Goal: Information Seeking & Learning: Learn about a topic

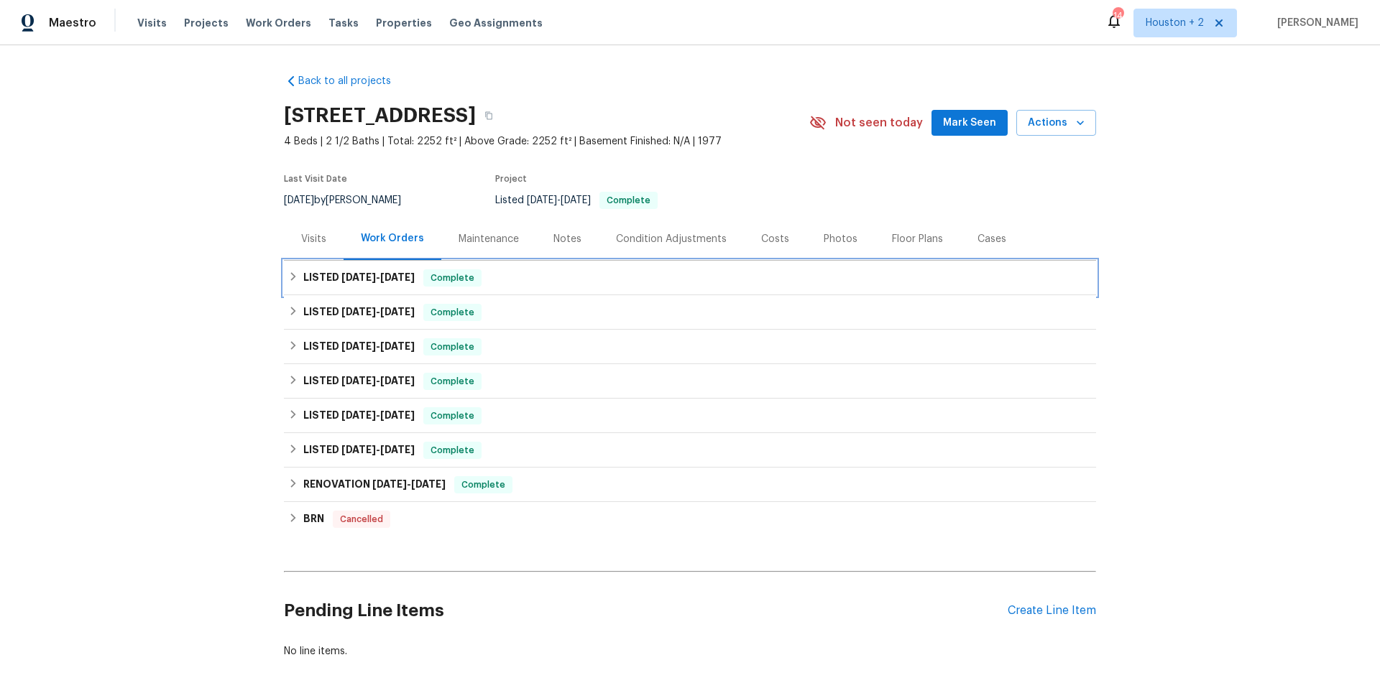
click at [372, 275] on span "[DATE] - [DATE]" at bounding box center [377, 277] width 73 height 10
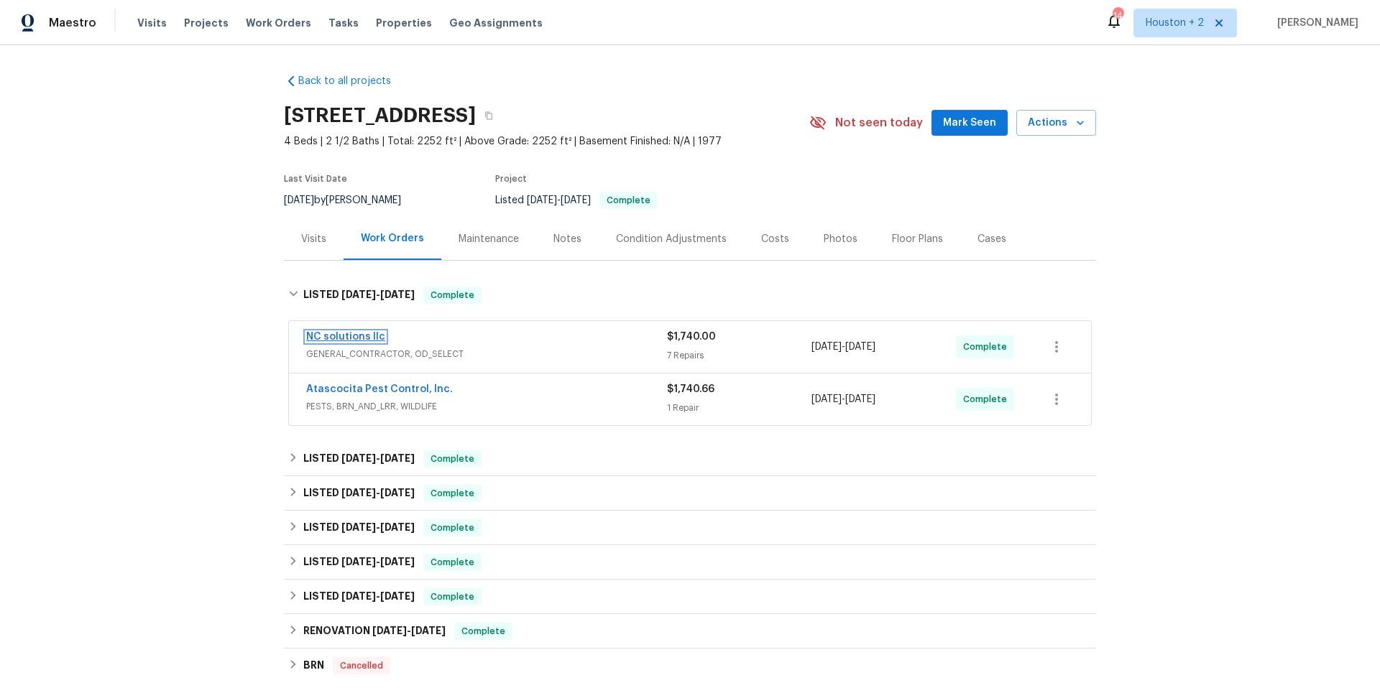
click at [348, 336] on link "NC solutions llc" at bounding box center [345, 337] width 79 height 10
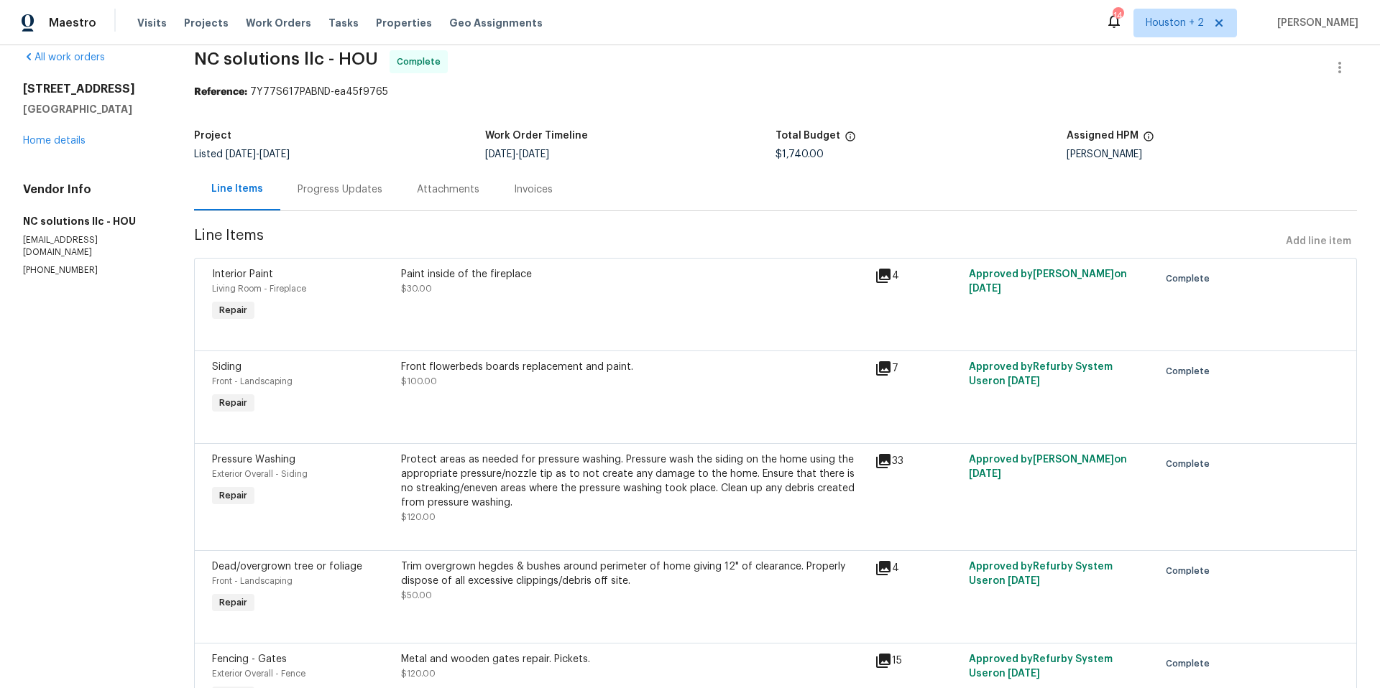
scroll to position [186, 0]
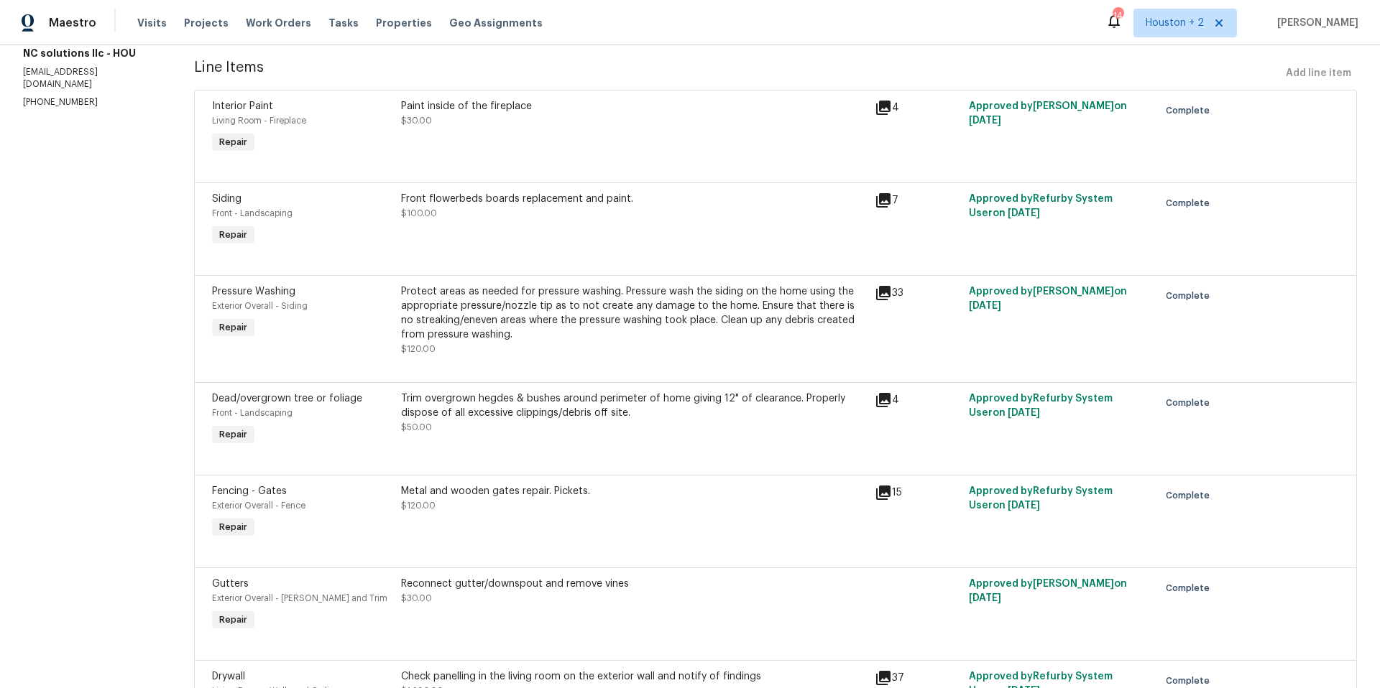
click at [880, 493] on icon at bounding box center [883, 493] width 14 height 14
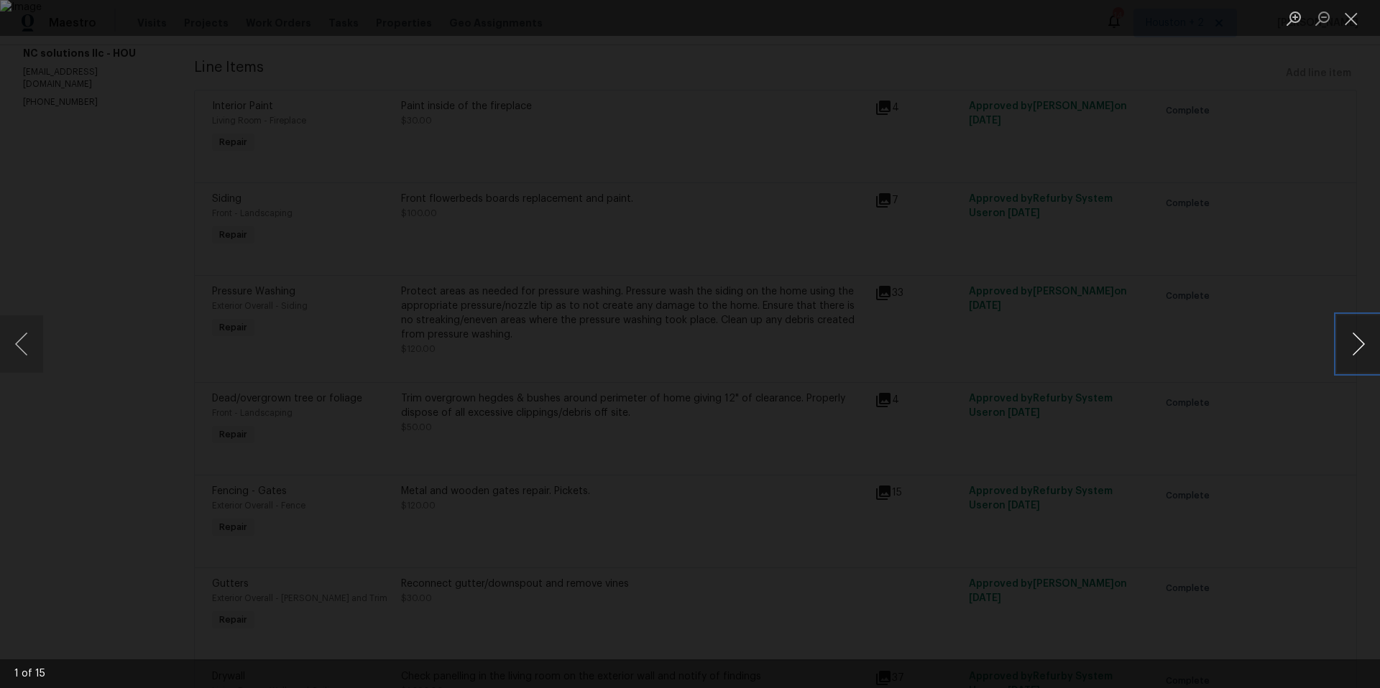
click at [1358, 344] on button "Next image" at bounding box center [1358, 343] width 43 height 57
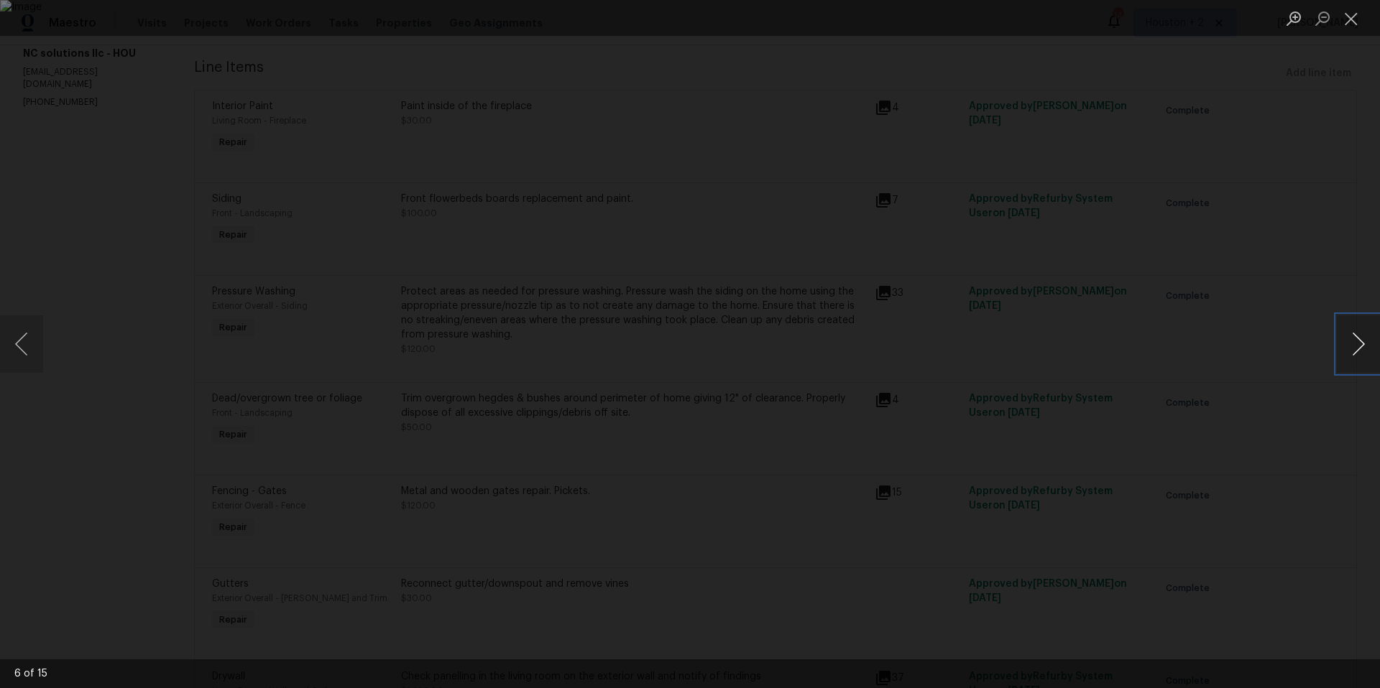
click at [1358, 344] on button "Next image" at bounding box center [1358, 343] width 43 height 57
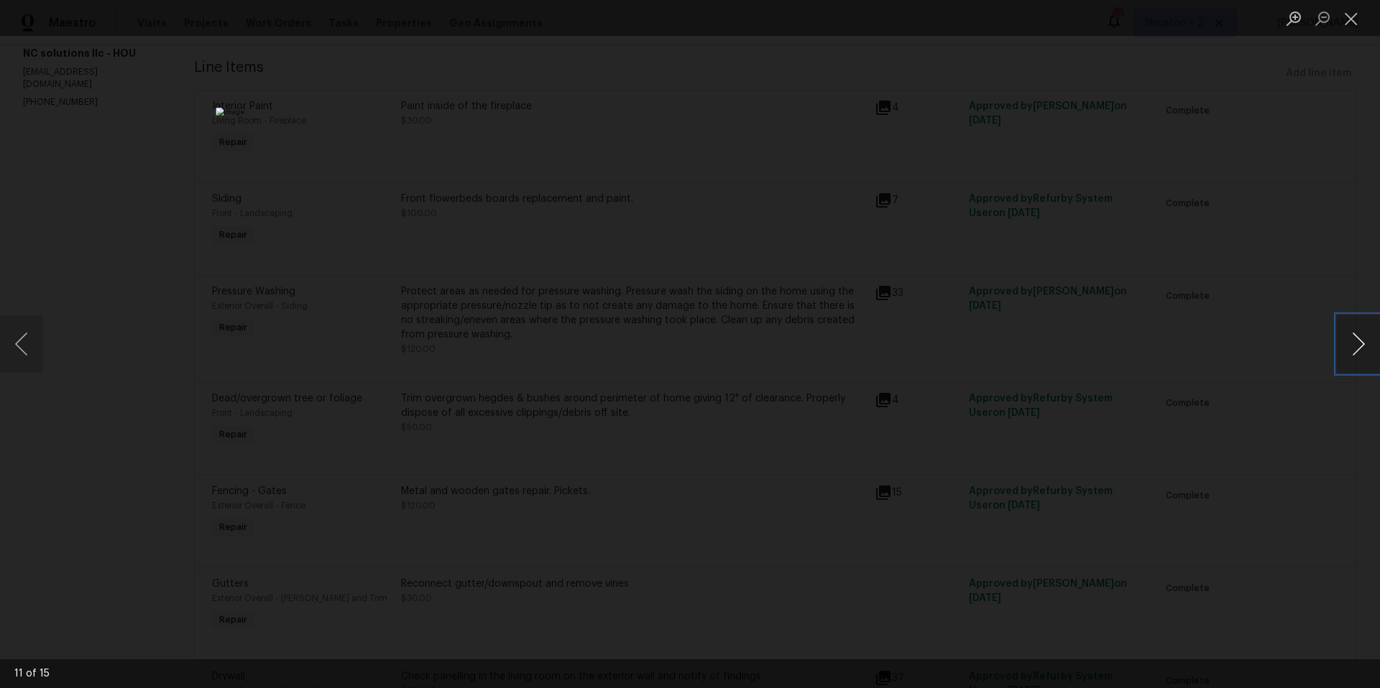
click at [1358, 344] on button "Next image" at bounding box center [1358, 343] width 43 height 57
click at [1363, 22] on button "Close lightbox" at bounding box center [1351, 18] width 29 height 25
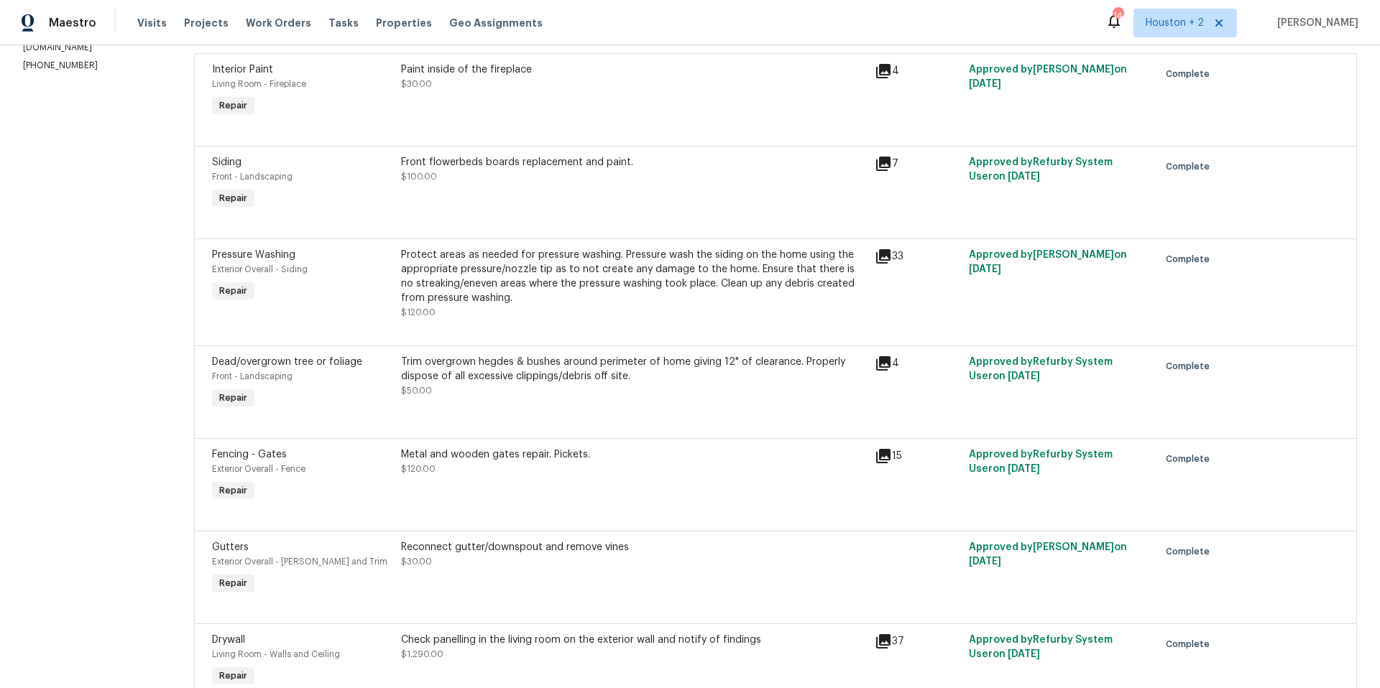
scroll to position [328, 0]
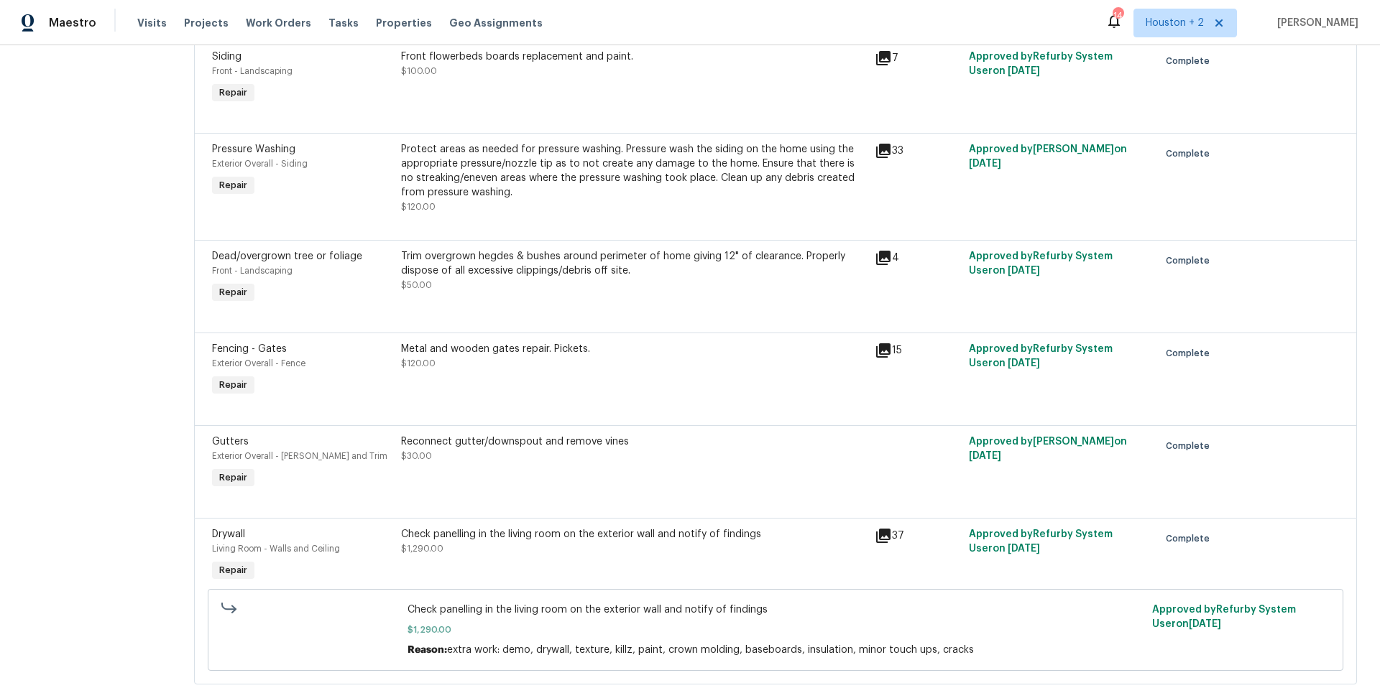
click at [882, 537] on icon at bounding box center [883, 536] width 14 height 14
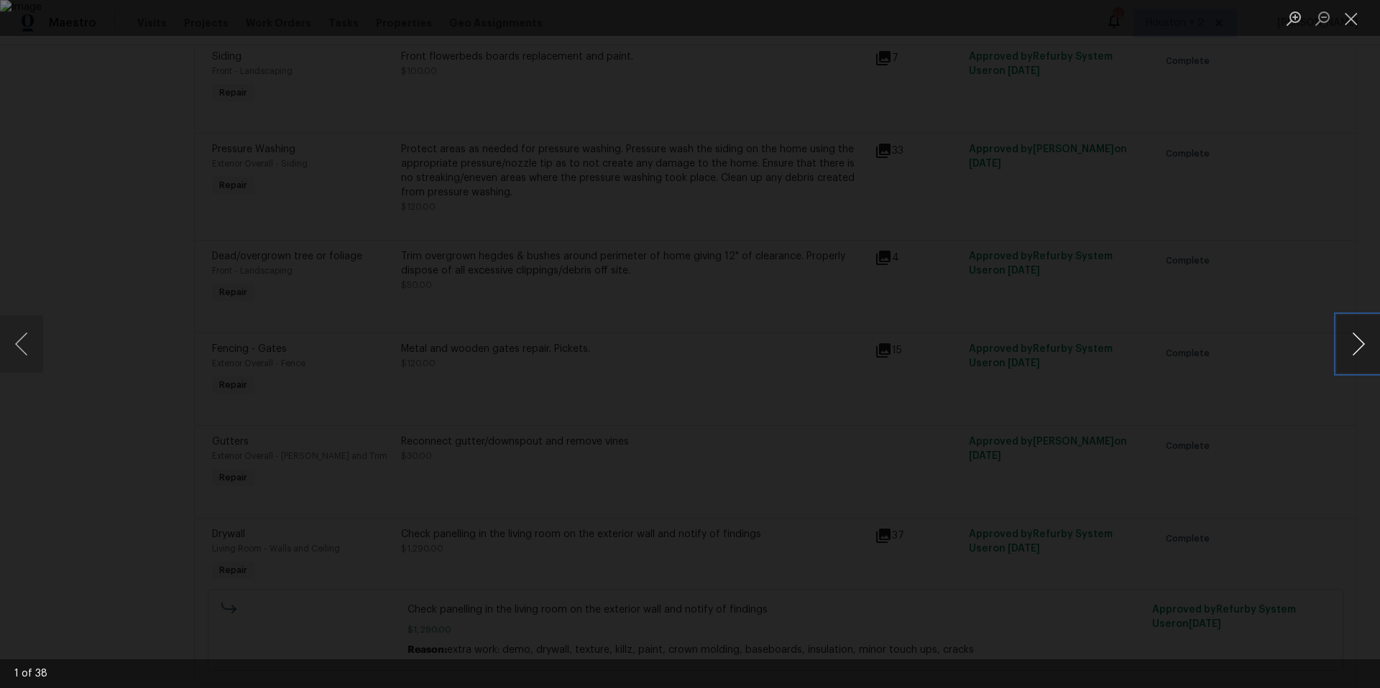
click at [1366, 347] on button "Next image" at bounding box center [1358, 343] width 43 height 57
click at [1363, 347] on button "Next image" at bounding box center [1358, 343] width 43 height 57
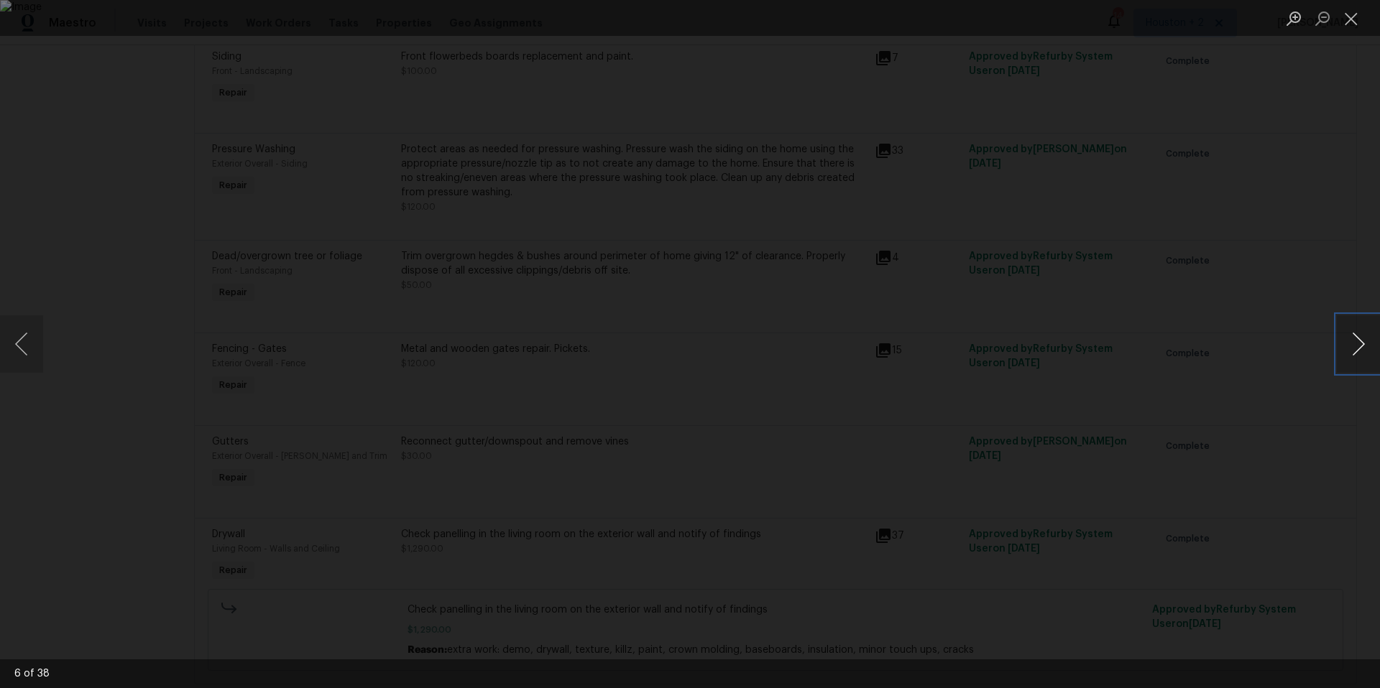
click at [1363, 347] on button "Next image" at bounding box center [1358, 343] width 43 height 57
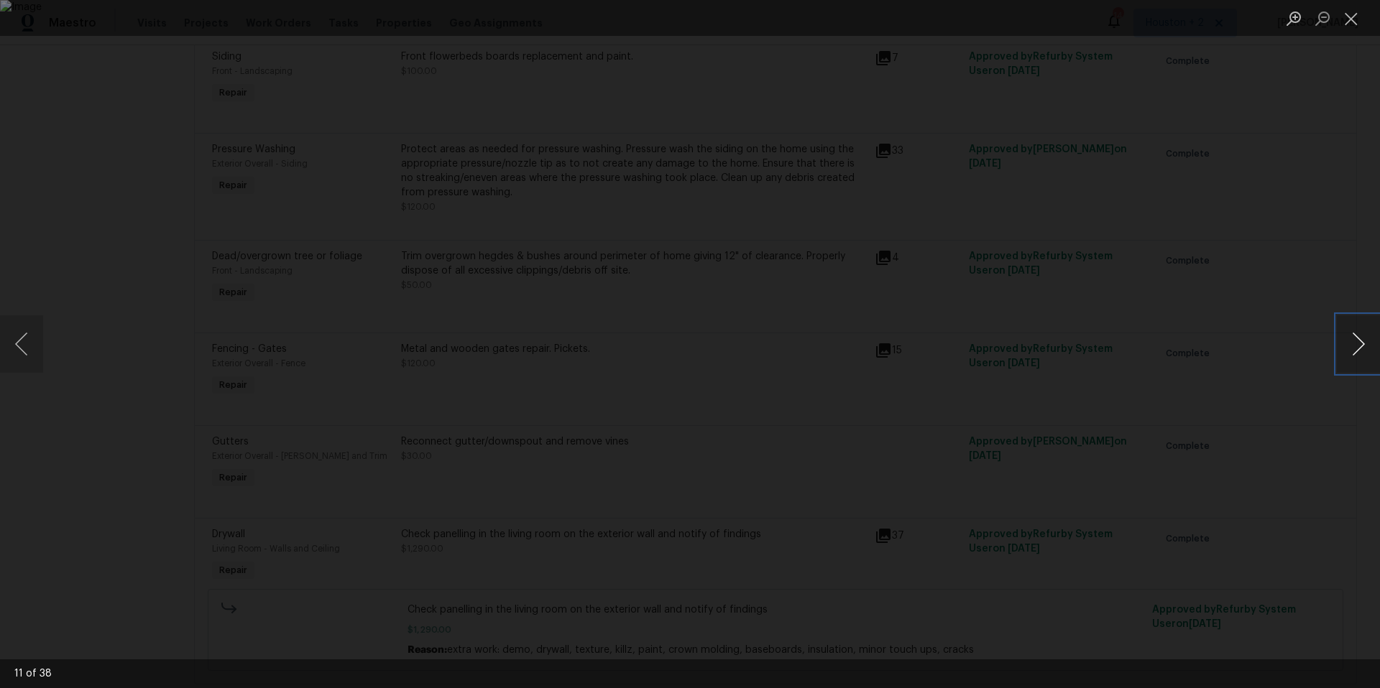
click at [1363, 347] on button "Next image" at bounding box center [1358, 343] width 43 height 57
click at [1365, 347] on button "Next image" at bounding box center [1358, 343] width 43 height 57
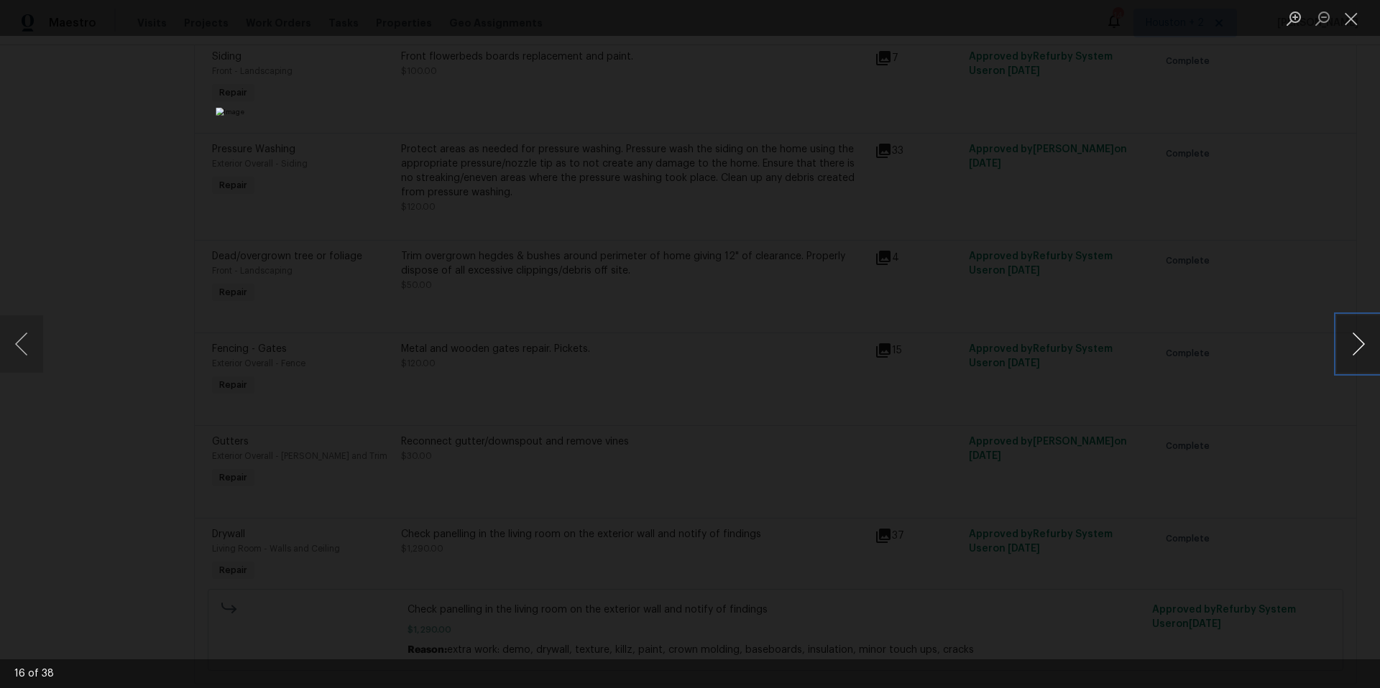
click at [1365, 347] on button "Next image" at bounding box center [1358, 343] width 43 height 57
click at [1353, 27] on button "Close lightbox" at bounding box center [1351, 18] width 29 height 25
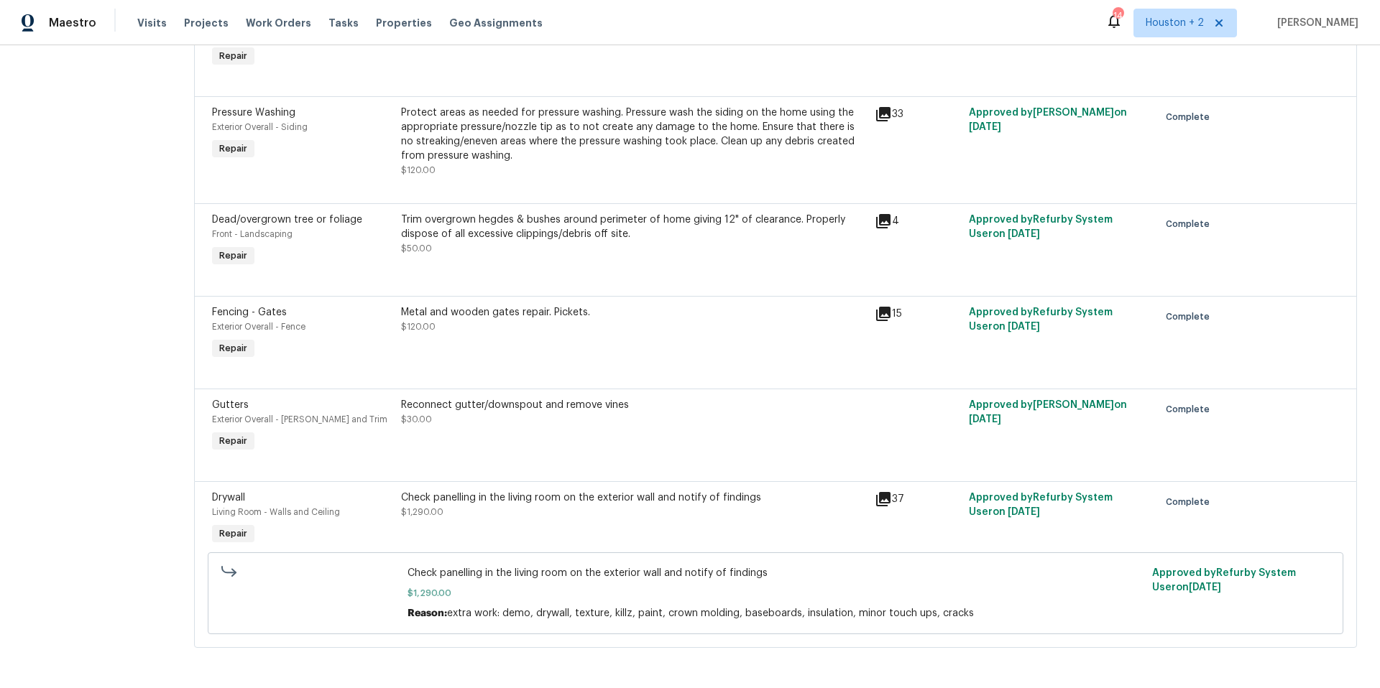
scroll to position [0, 0]
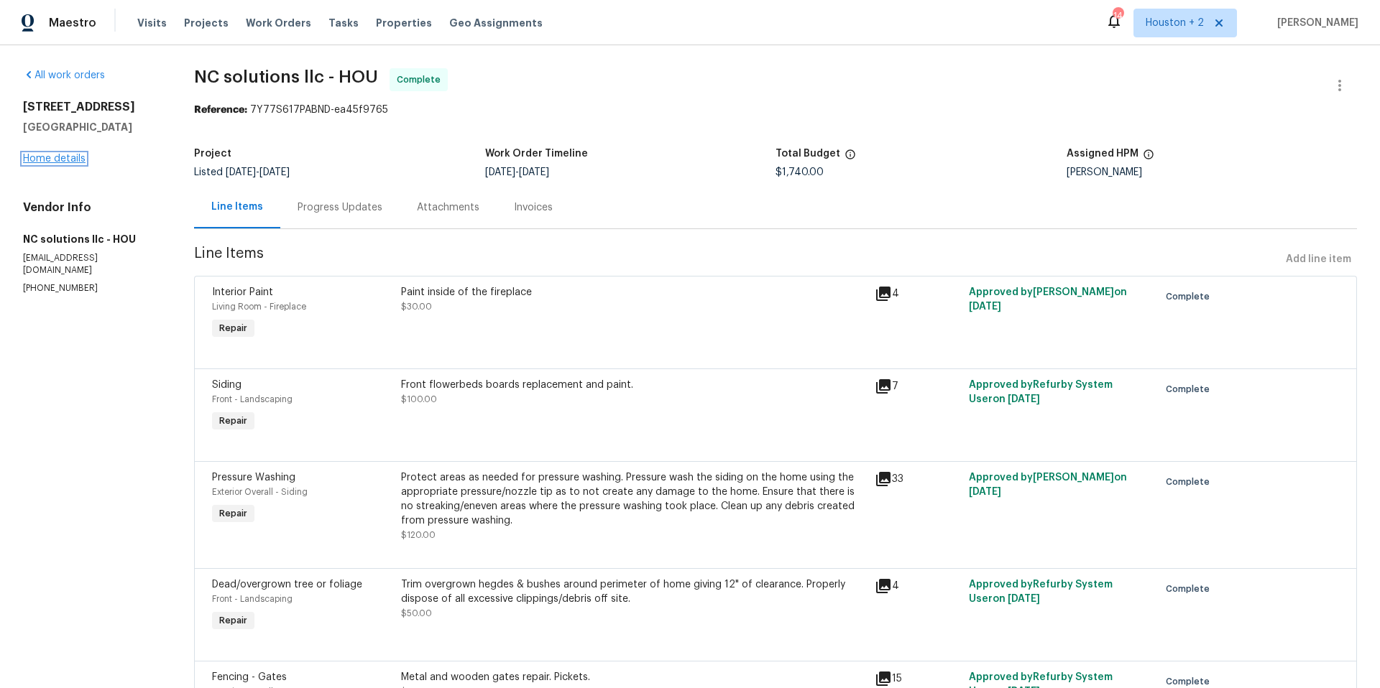
click at [60, 159] on link "Home details" at bounding box center [54, 159] width 63 height 10
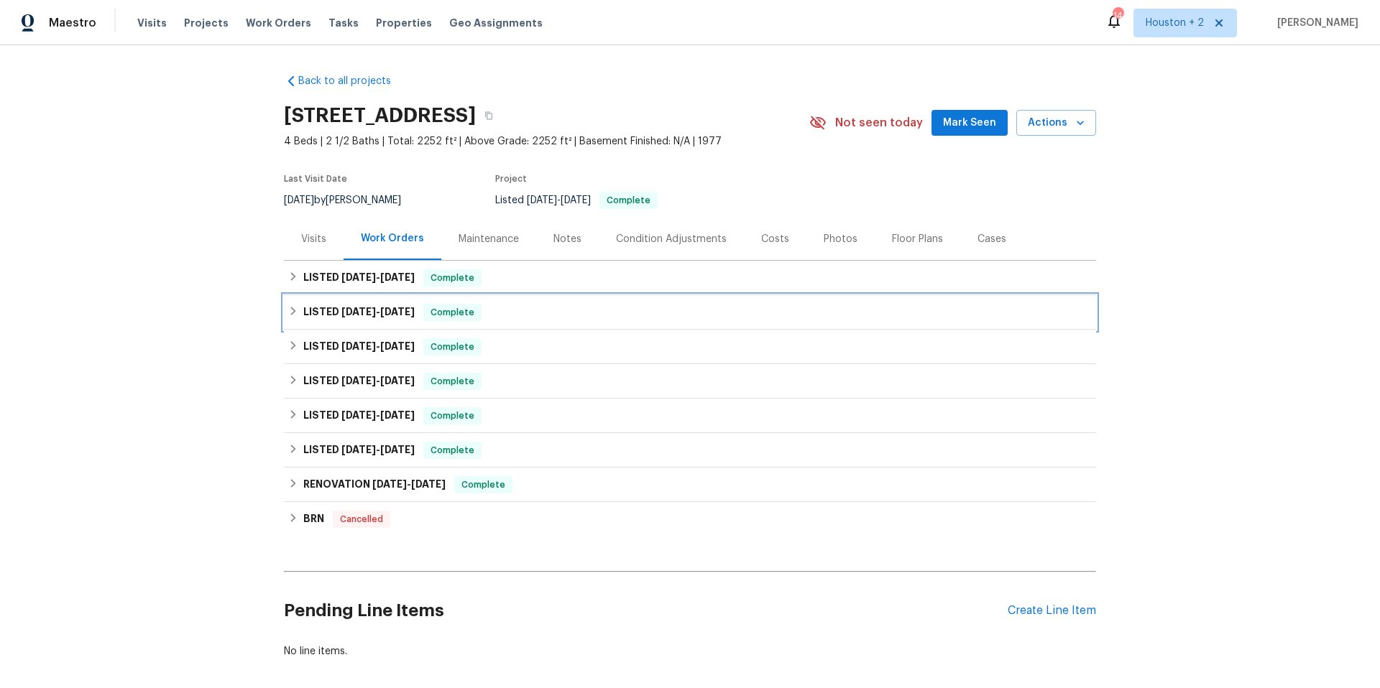
click at [367, 313] on span "[DATE]" at bounding box center [358, 312] width 34 height 10
